Goal: Navigation & Orientation: Understand site structure

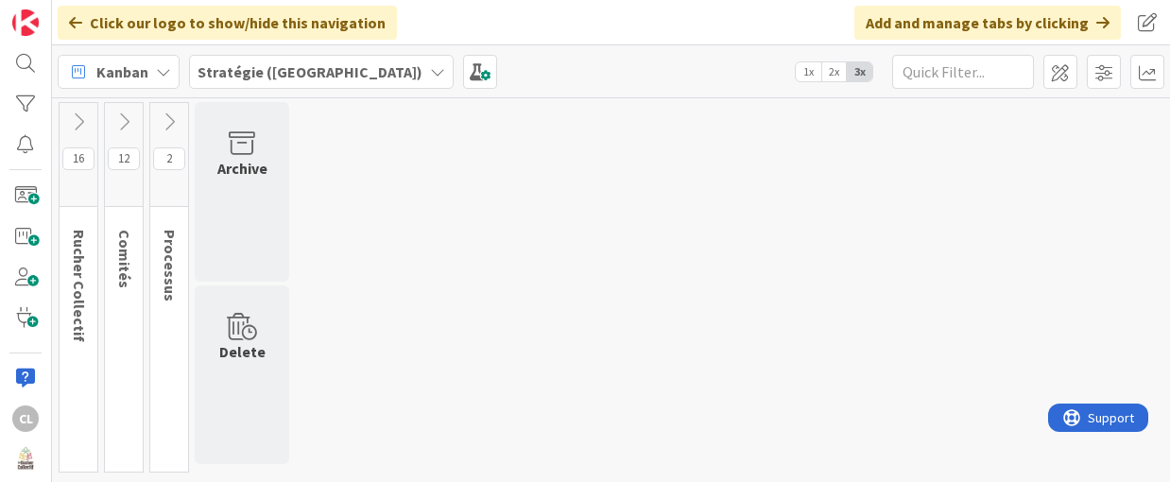
click at [83, 114] on icon at bounding box center [78, 122] width 21 height 21
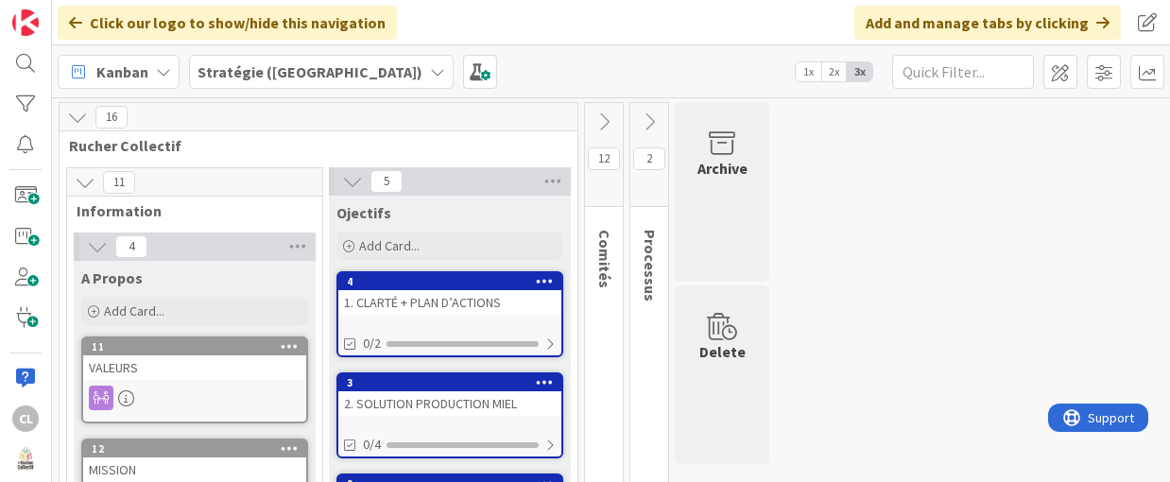
click at [83, 181] on icon at bounding box center [85, 182] width 21 height 21
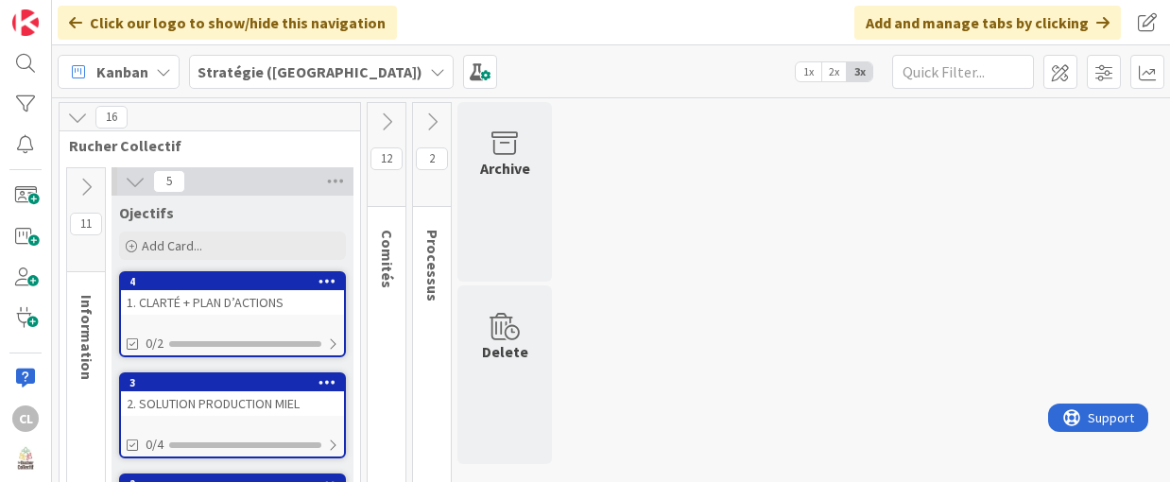
click at [81, 116] on icon at bounding box center [77, 117] width 21 height 21
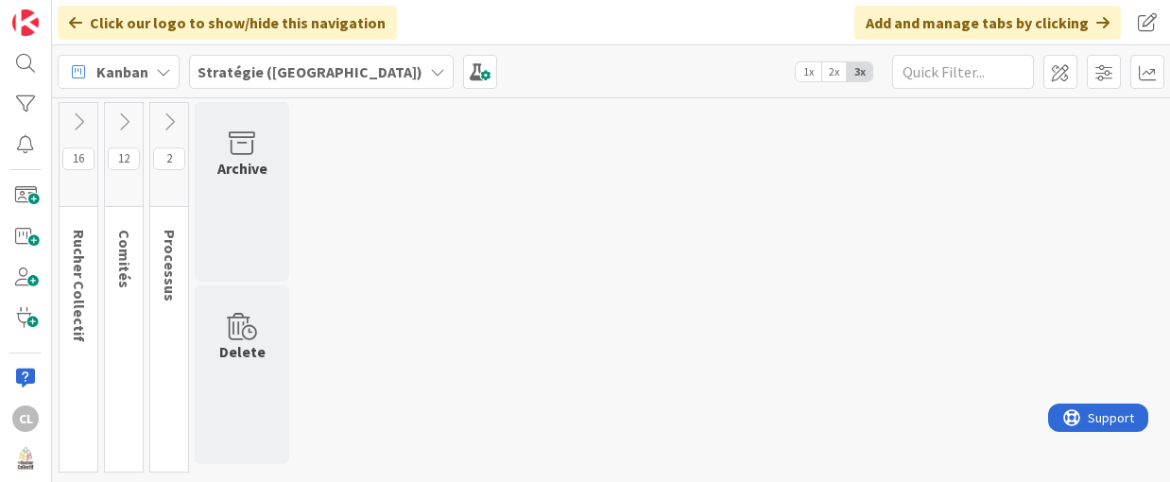
click at [74, 121] on icon at bounding box center [78, 122] width 21 height 21
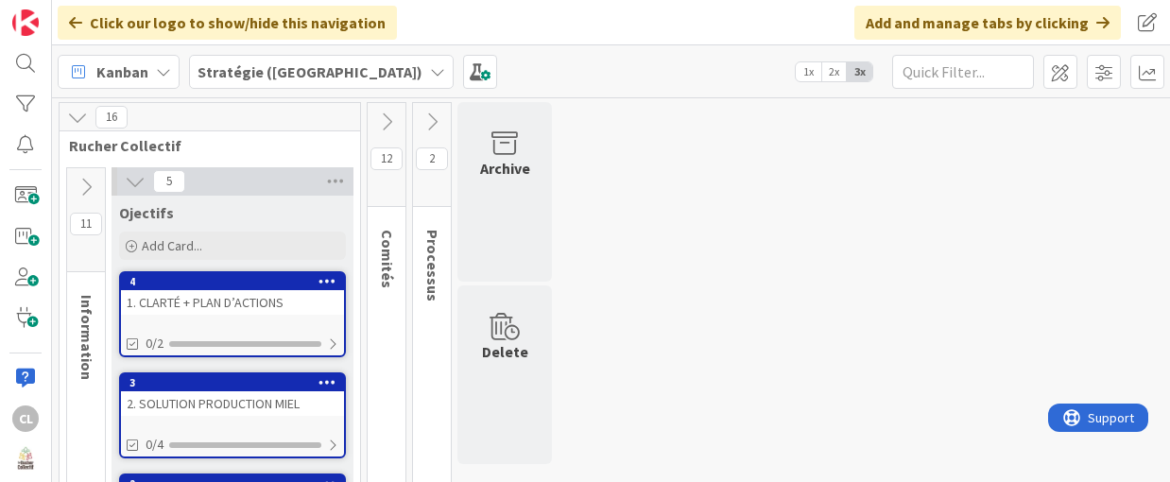
click at [82, 181] on icon at bounding box center [86, 187] width 21 height 21
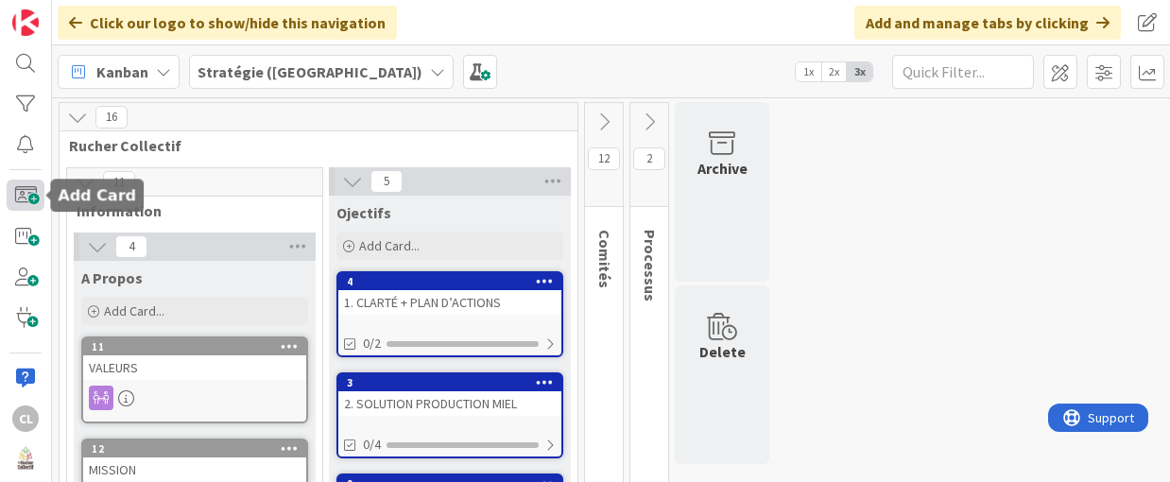
click at [23, 196] on span at bounding box center [26, 195] width 38 height 31
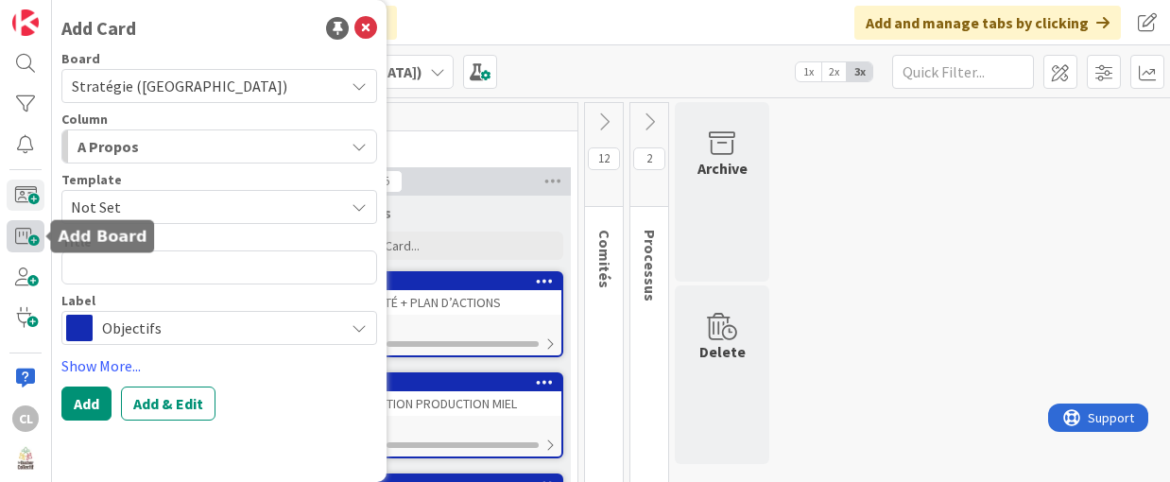
click at [30, 228] on span at bounding box center [26, 235] width 38 height 31
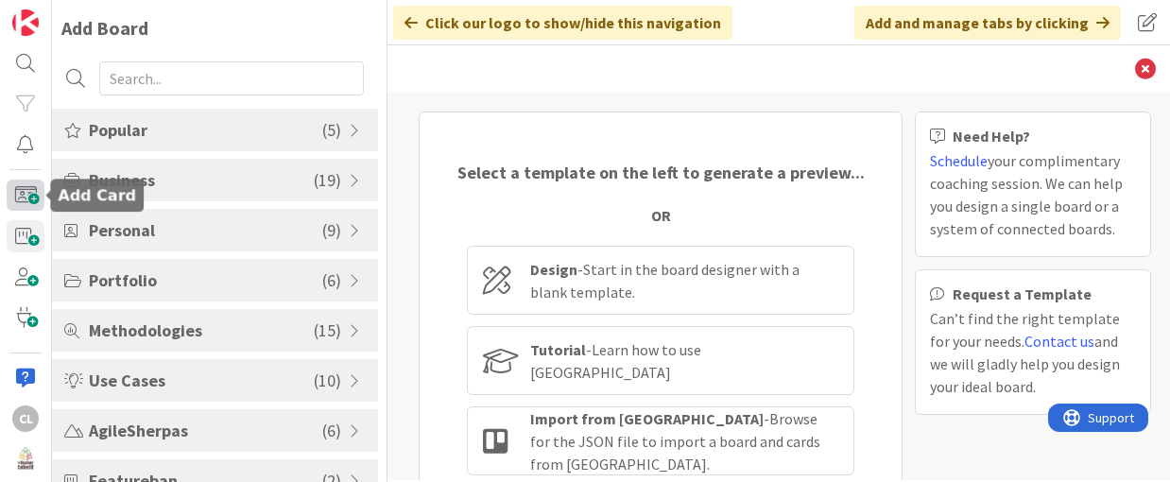
click at [24, 193] on span at bounding box center [26, 195] width 38 height 31
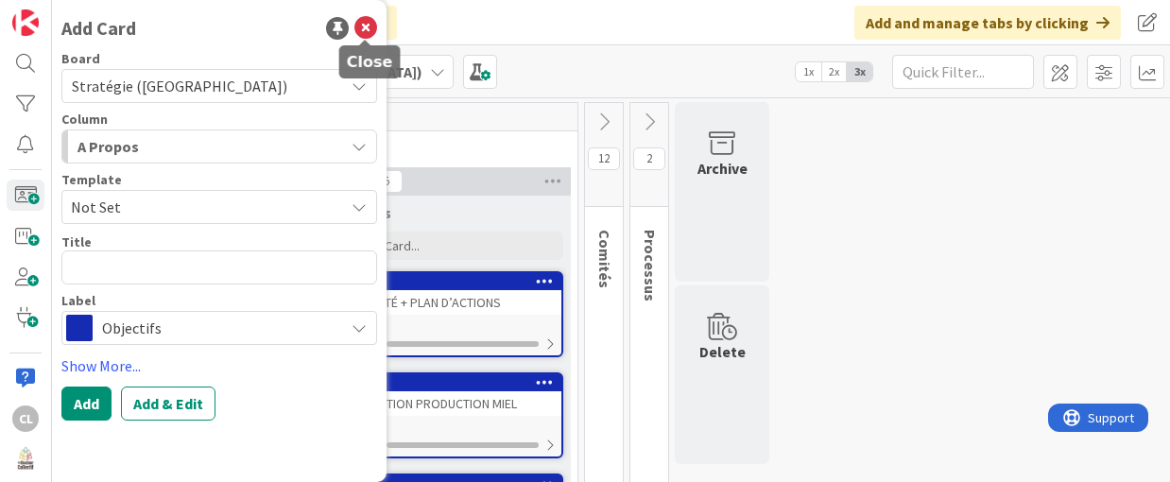
click at [372, 21] on icon at bounding box center [365, 28] width 23 height 23
